Goal: Navigation & Orientation: Find specific page/section

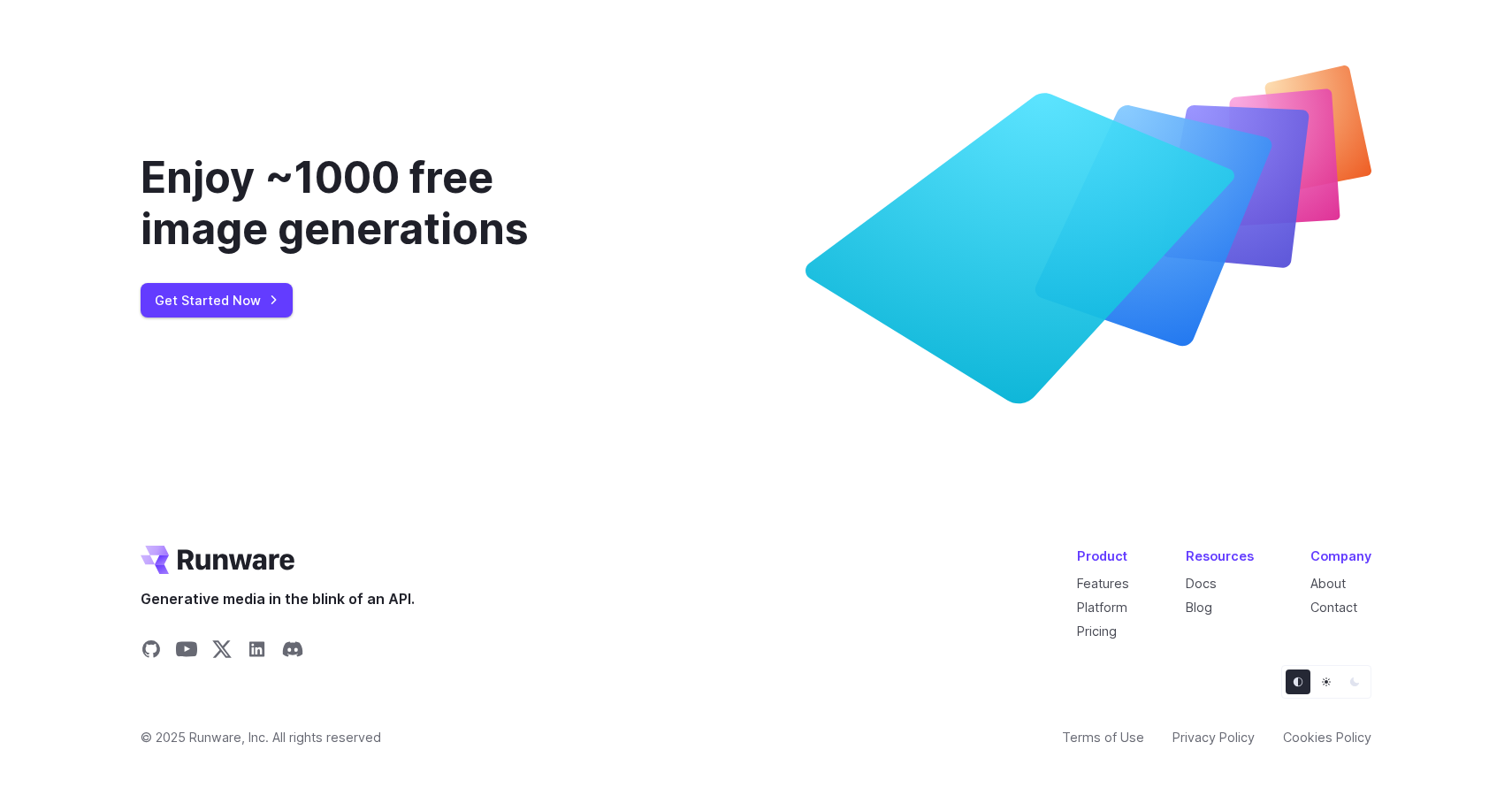
scroll to position [6748, 0]
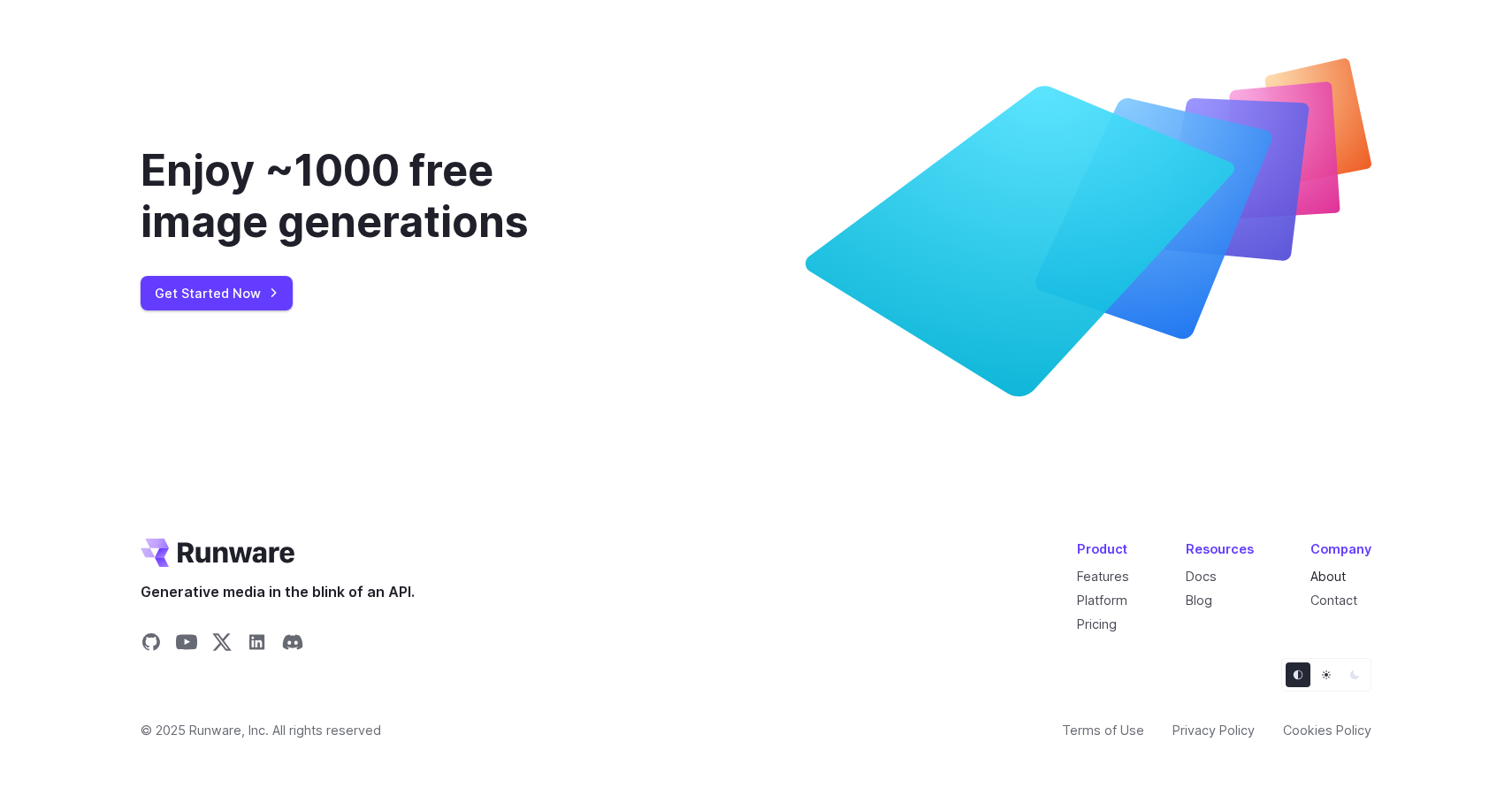
click at [1330, 571] on link "About" at bounding box center [1329, 576] width 36 height 15
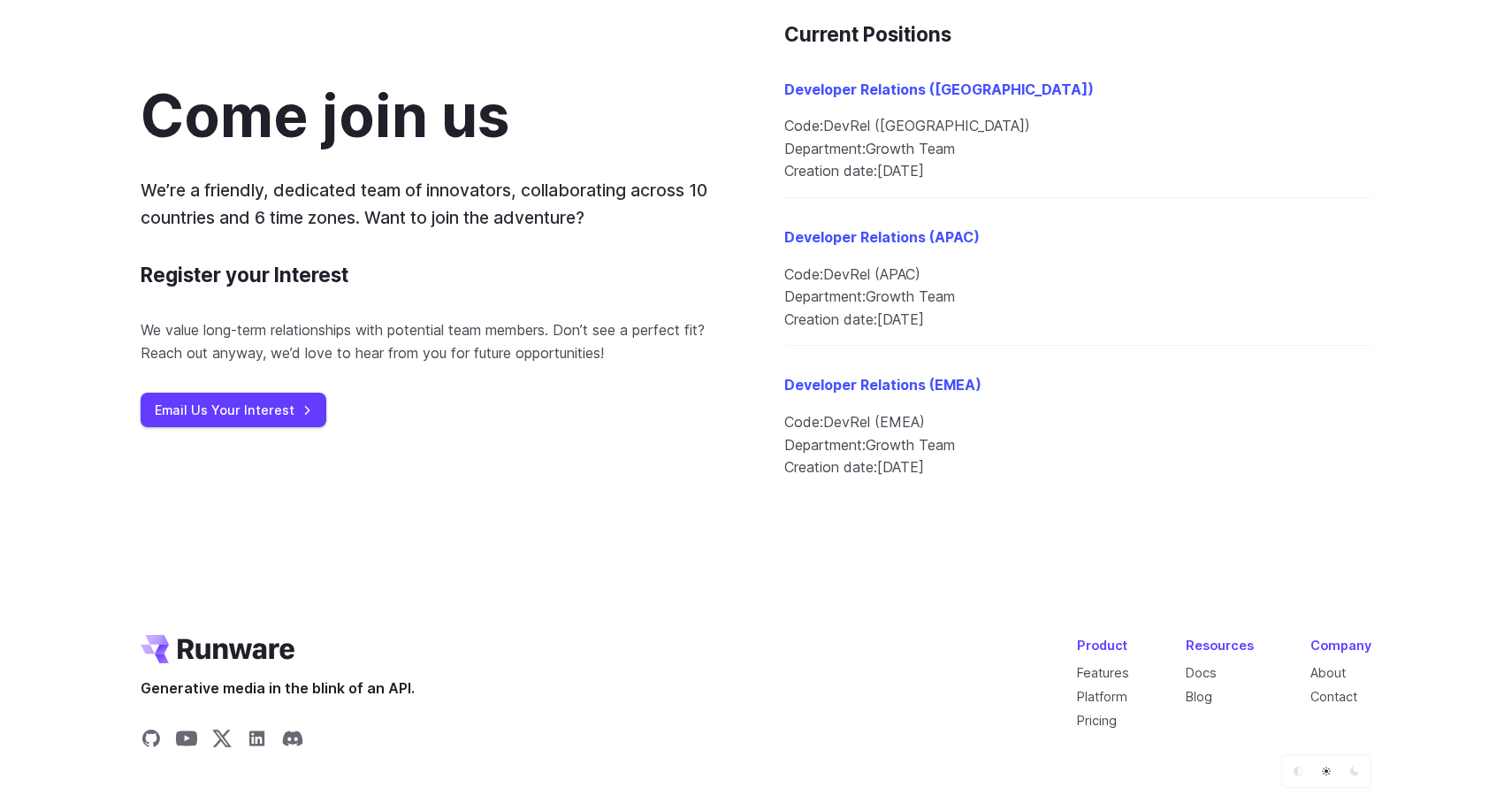
scroll to position [2071, 0]
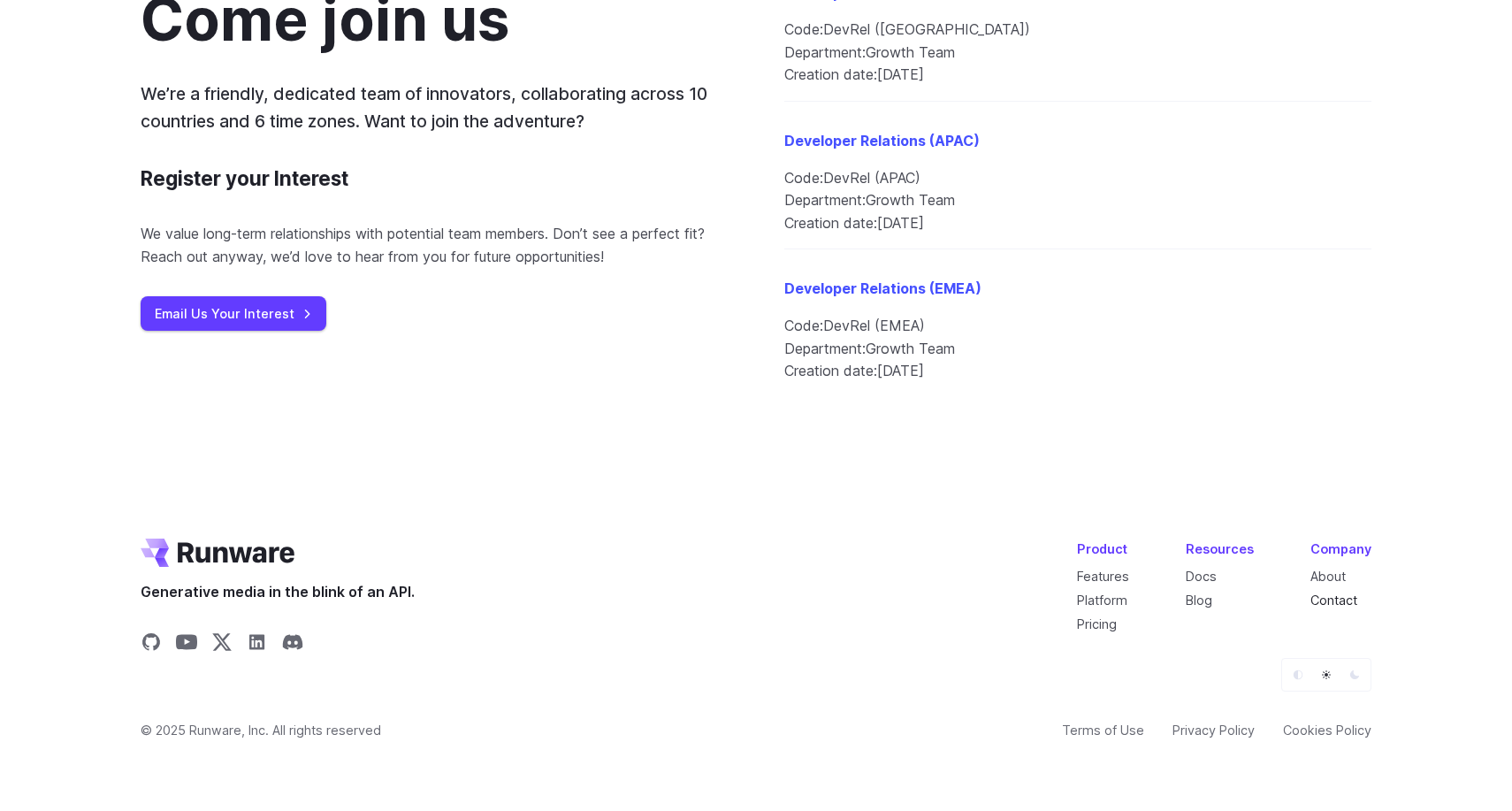
click at [1322, 596] on link "Contact" at bounding box center [1335, 600] width 47 height 15
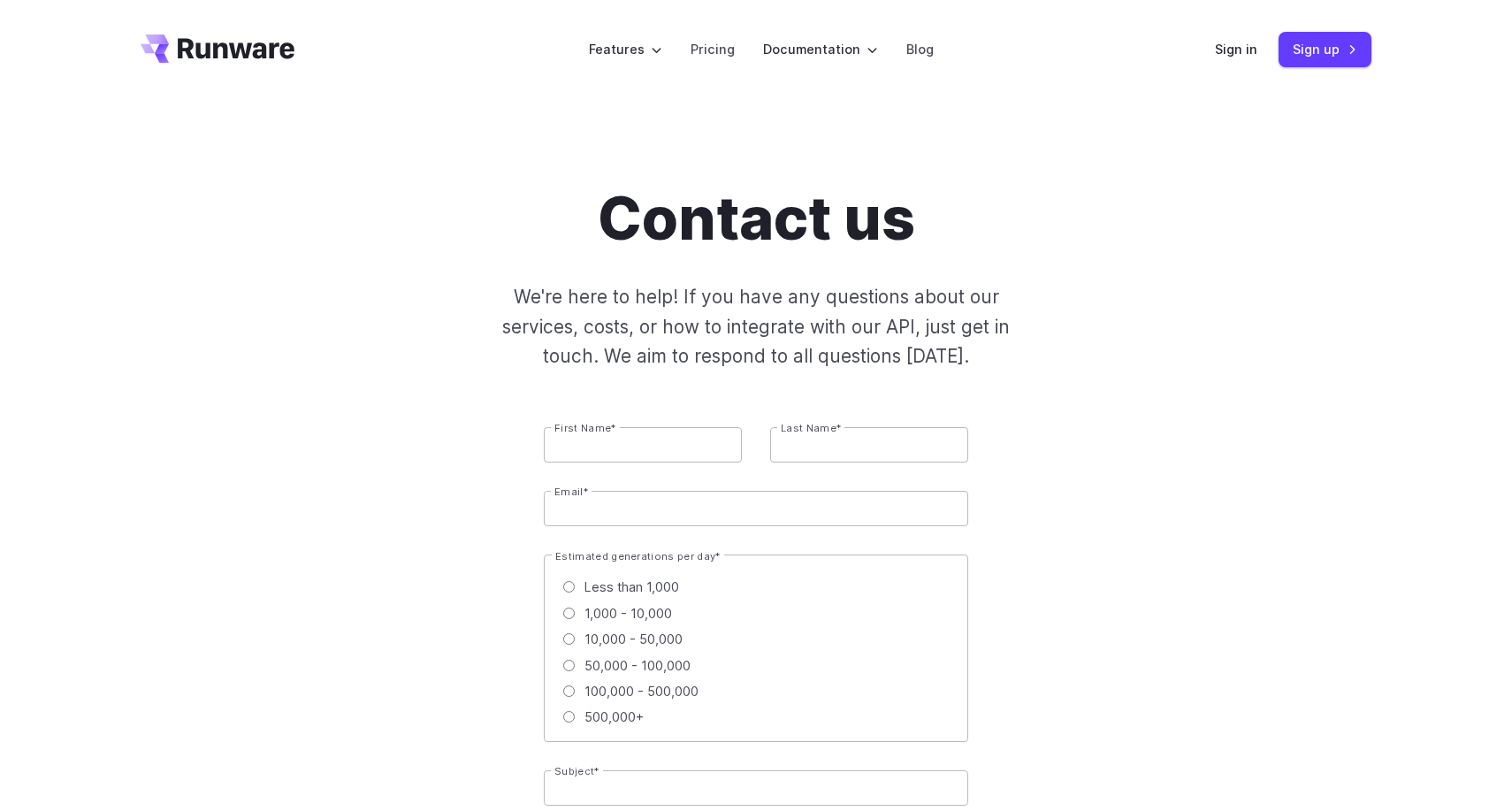
scroll to position [2, 0]
